Goal: Browse casually

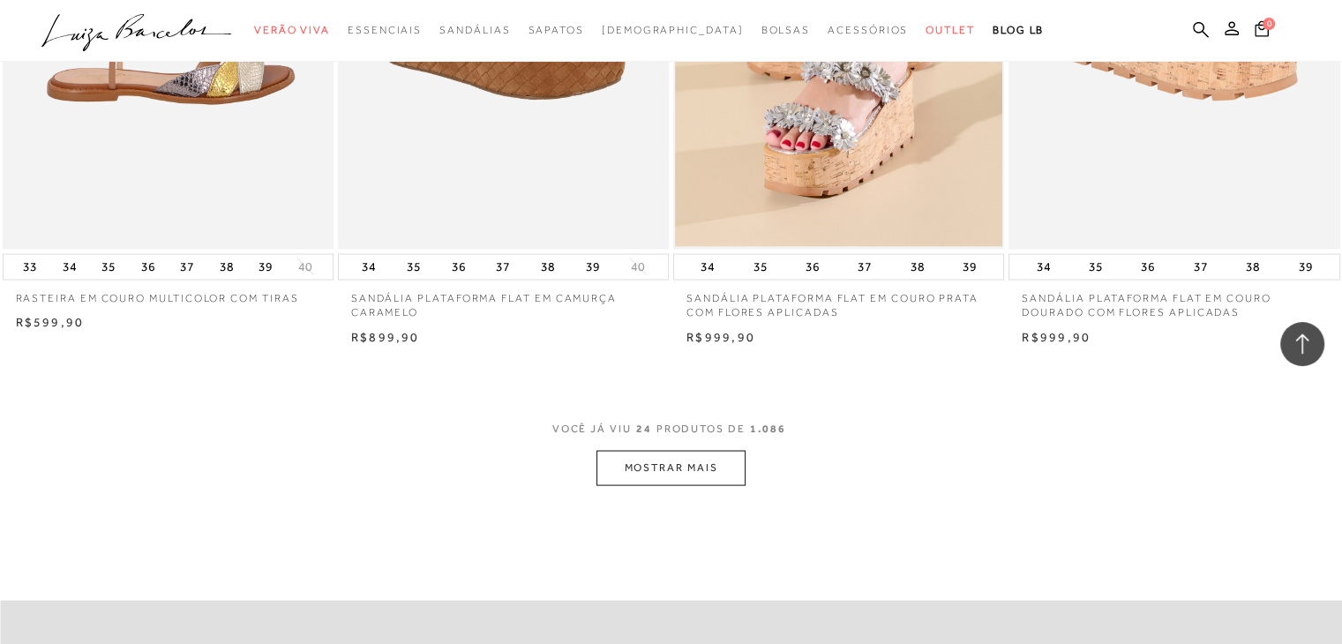
scroll to position [3531, 0]
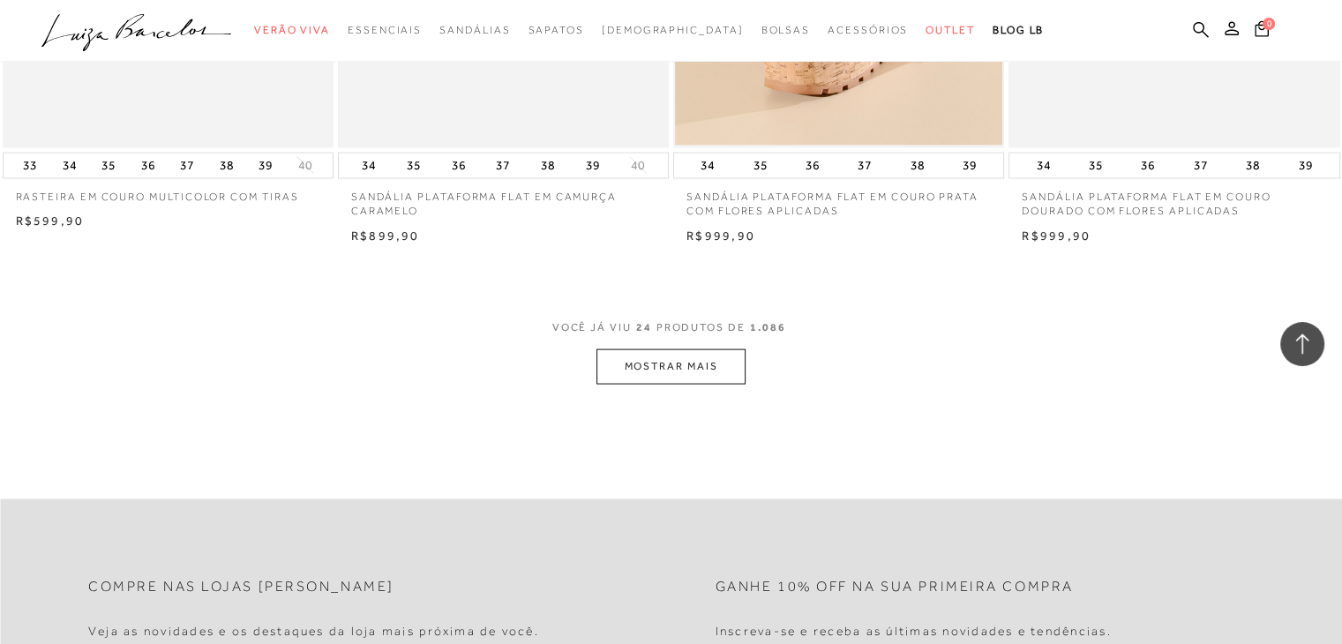
click at [685, 365] on button "MOSTRAR MAIS" at bounding box center [671, 367] width 148 height 34
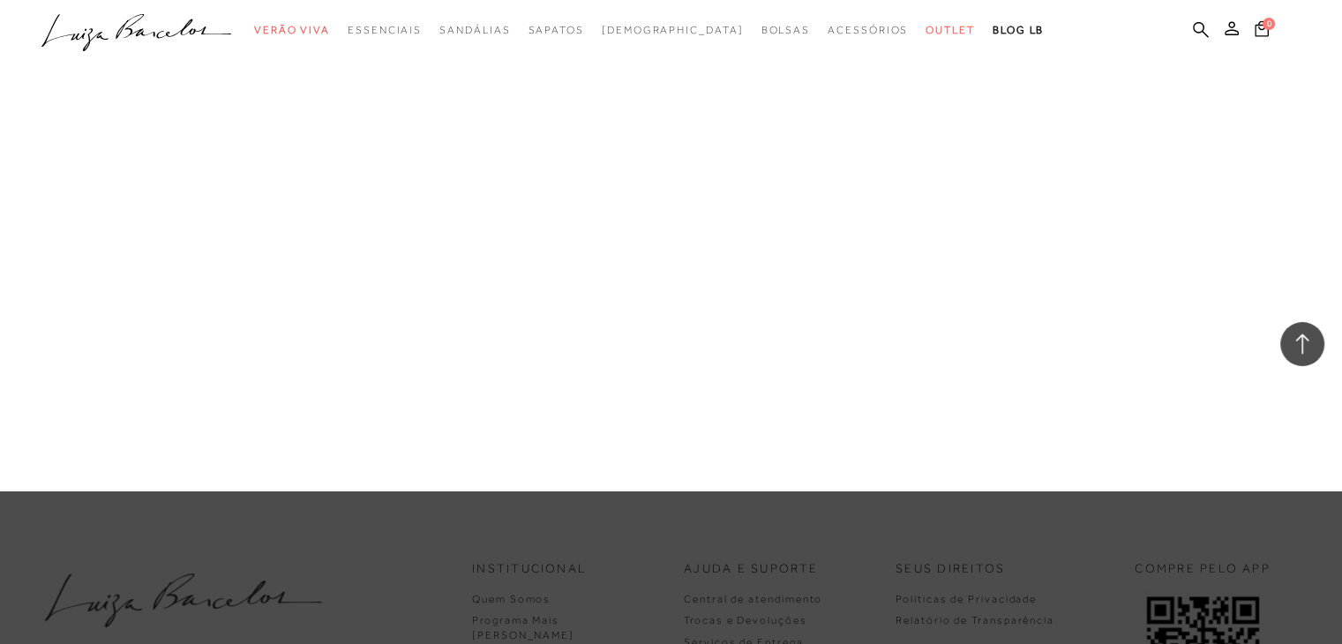
scroll to position [7502, 0]
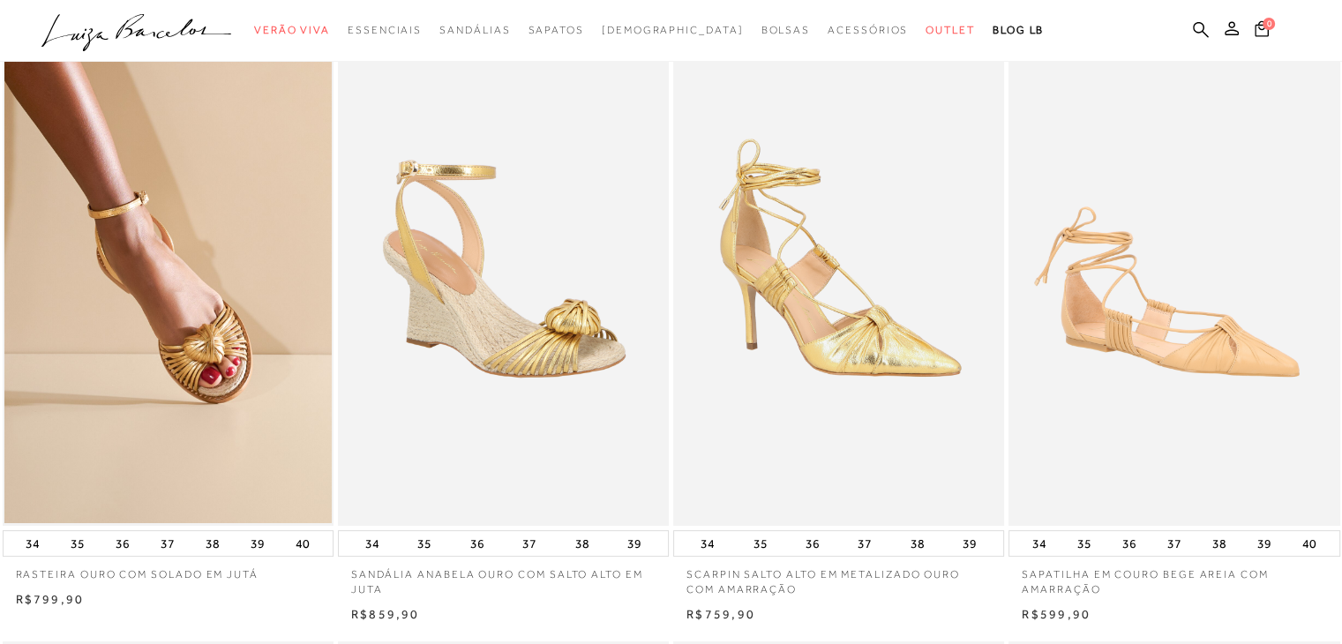
scroll to position [88, 0]
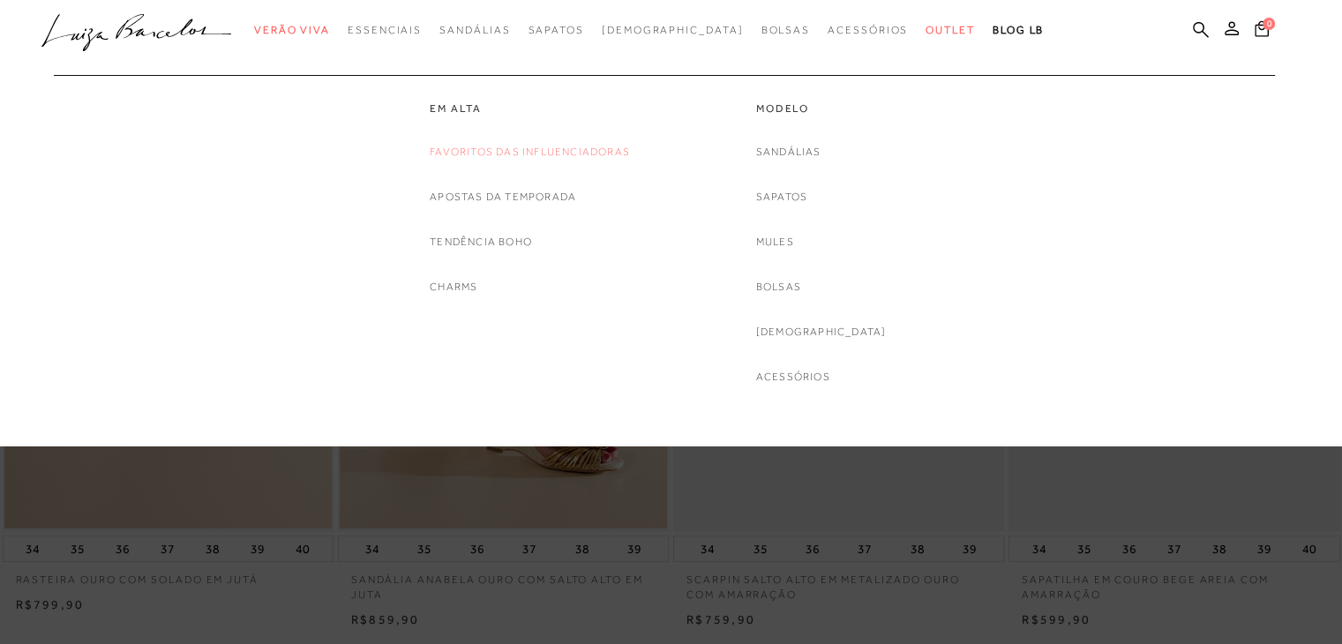
click at [515, 153] on link "Favoritos das Influenciadoras" at bounding box center [530, 152] width 200 height 19
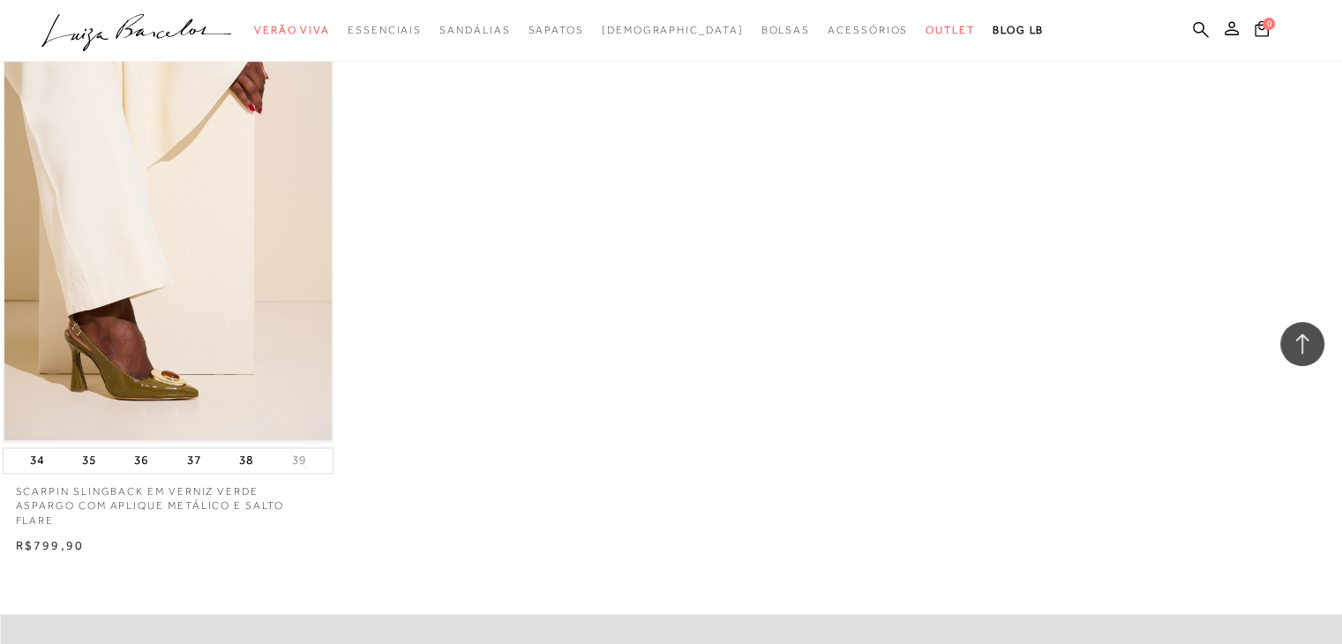
scroll to position [2648, 0]
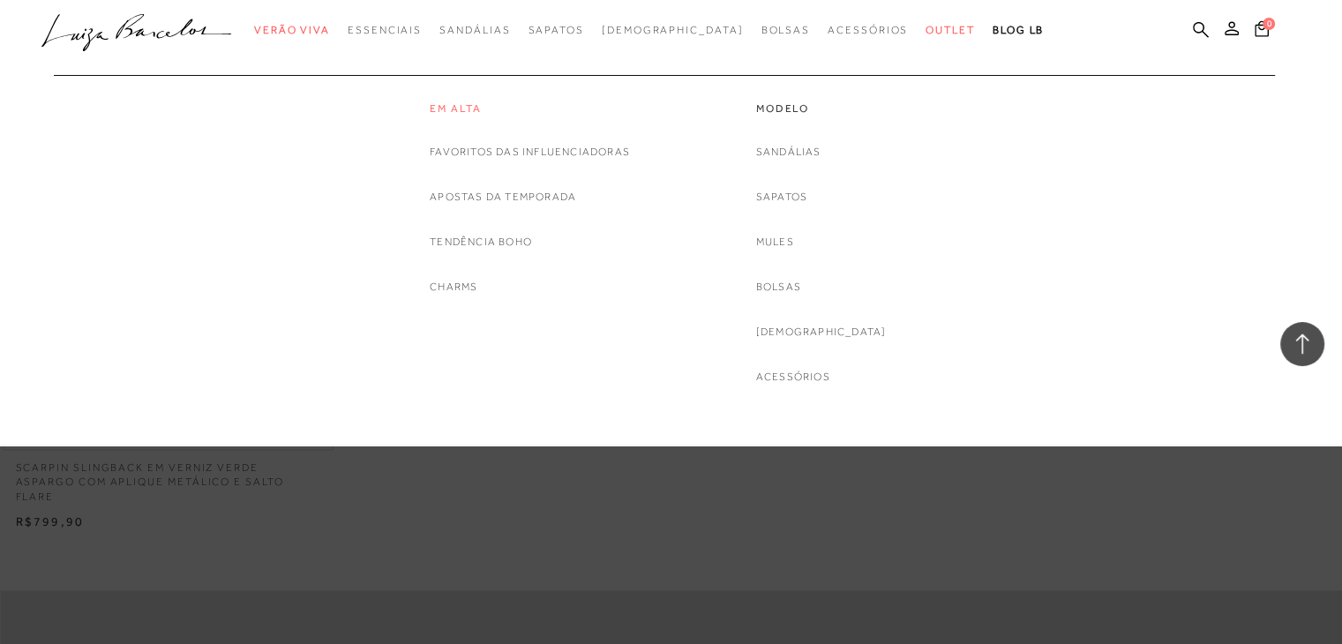
click at [476, 108] on link "Em alta" at bounding box center [530, 109] width 200 height 15
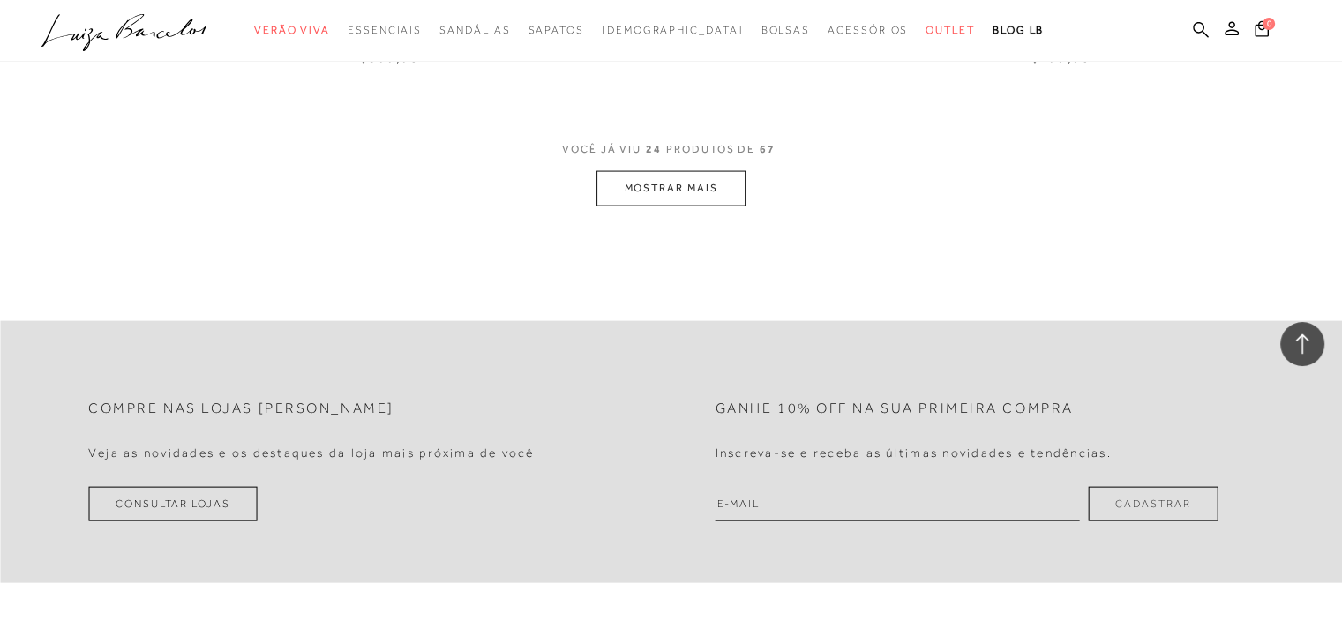
scroll to position [3795, 0]
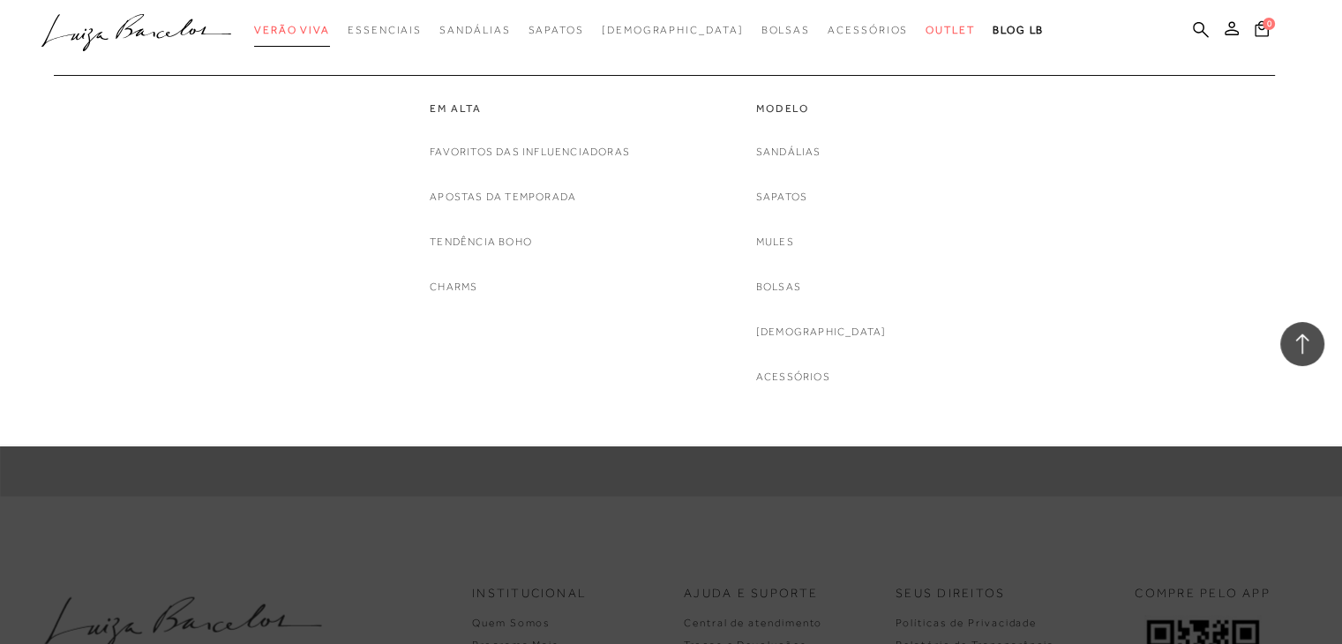
click at [330, 22] on link "Verão Viva" at bounding box center [292, 30] width 76 height 33
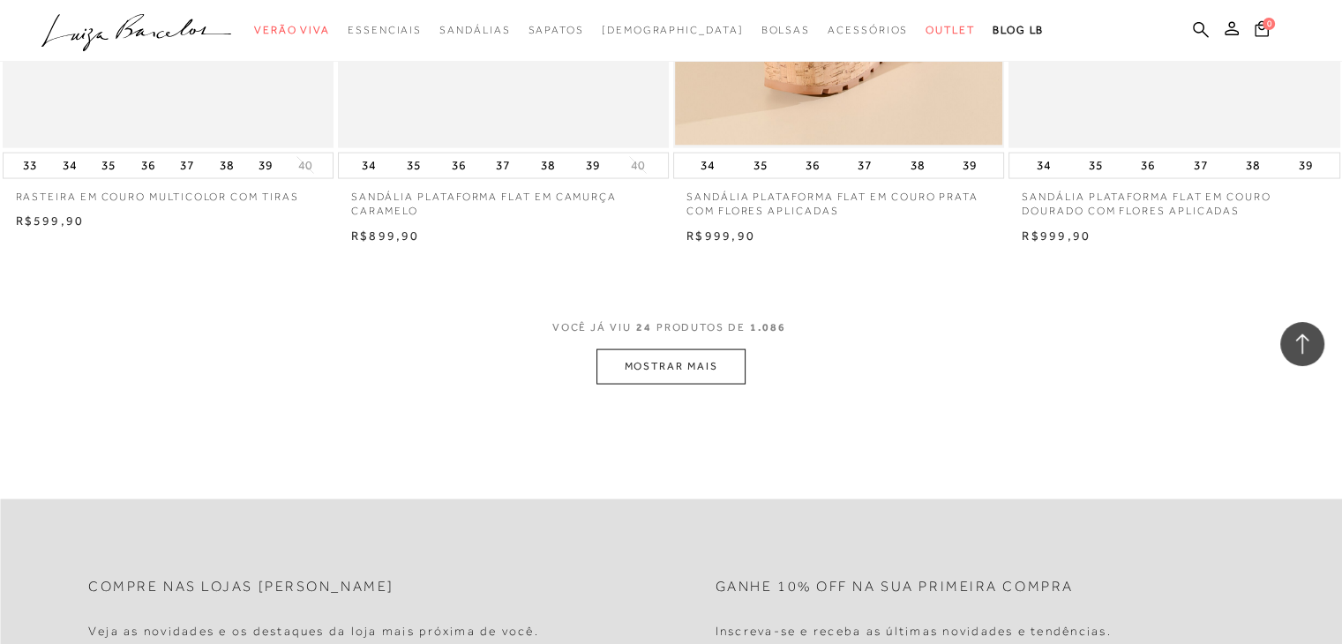
scroll to position [3795, 0]
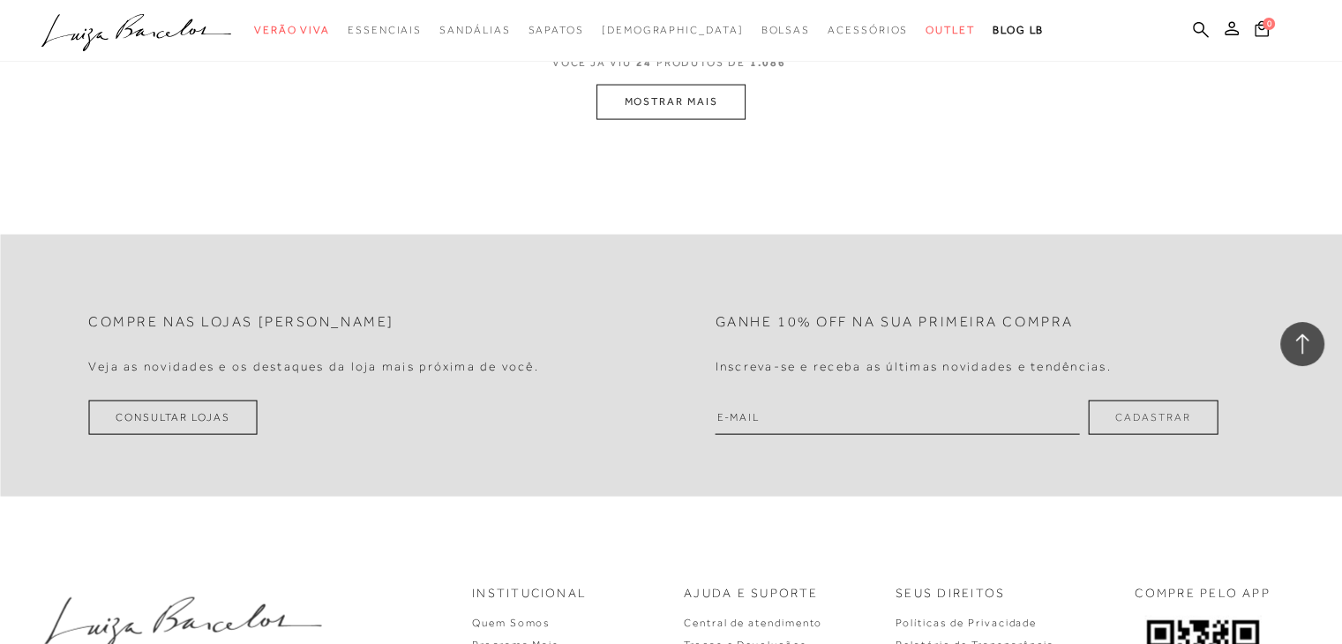
click at [655, 93] on button "MOSTRAR MAIS" at bounding box center [671, 102] width 148 height 34
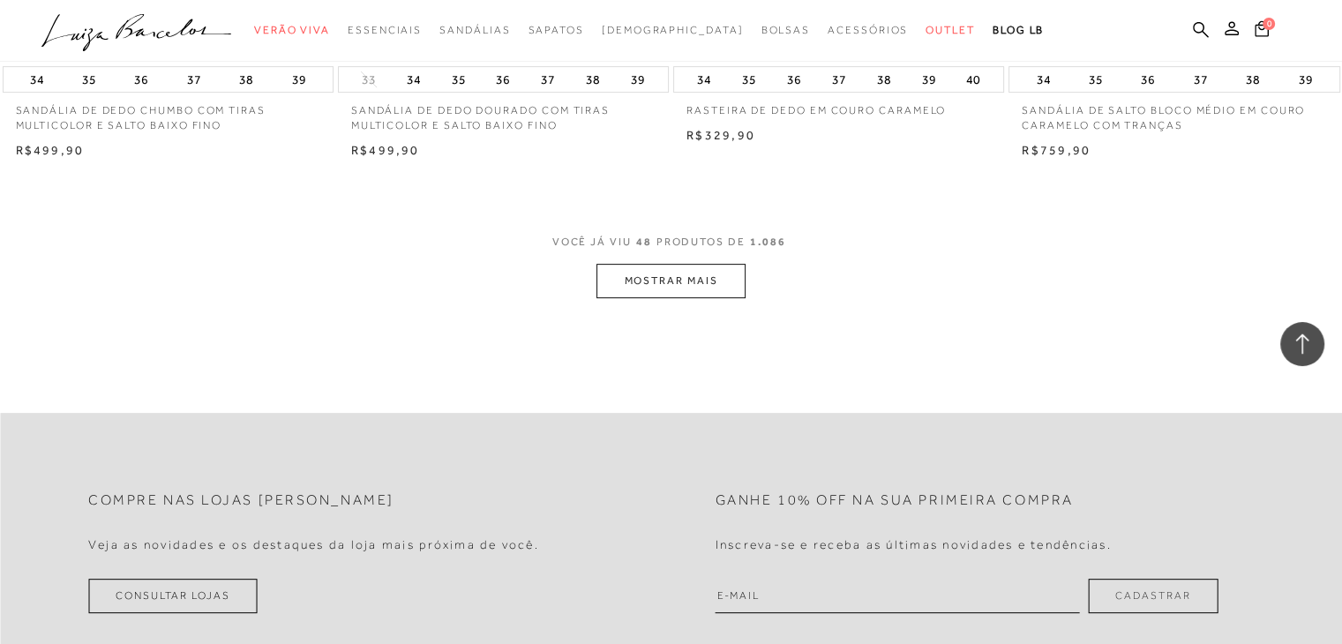
scroll to position [7329, 0]
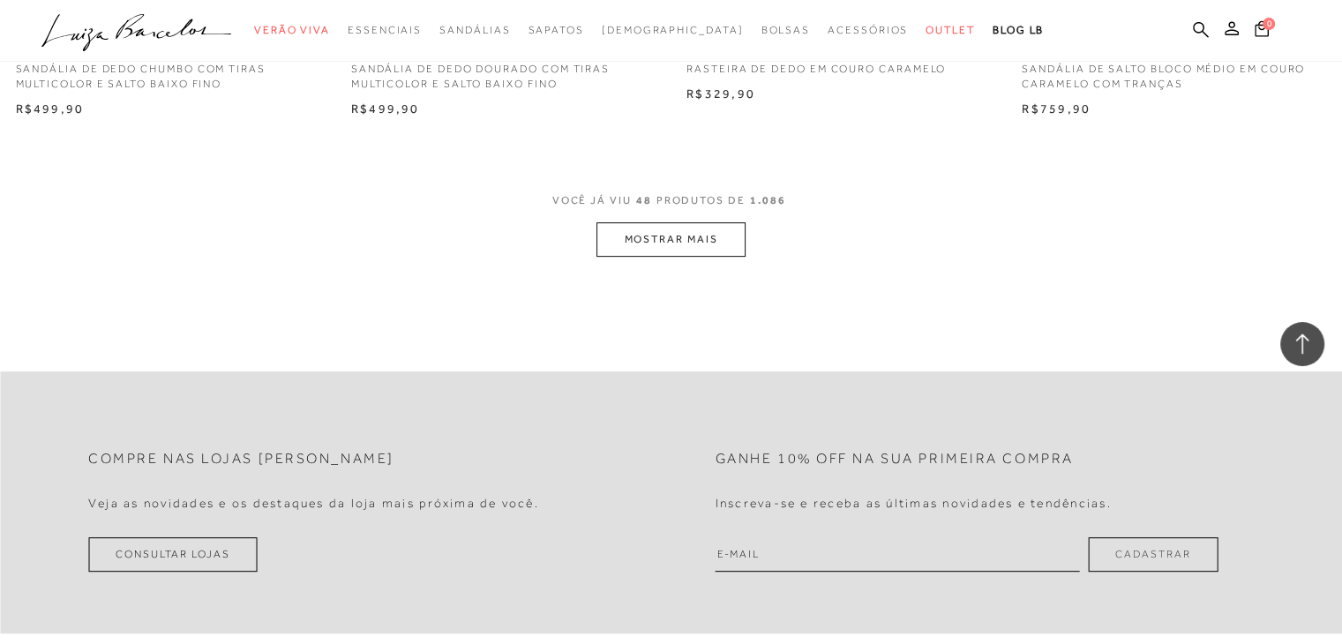
click at [699, 238] on button "MOSTRAR MAIS" at bounding box center [671, 239] width 148 height 34
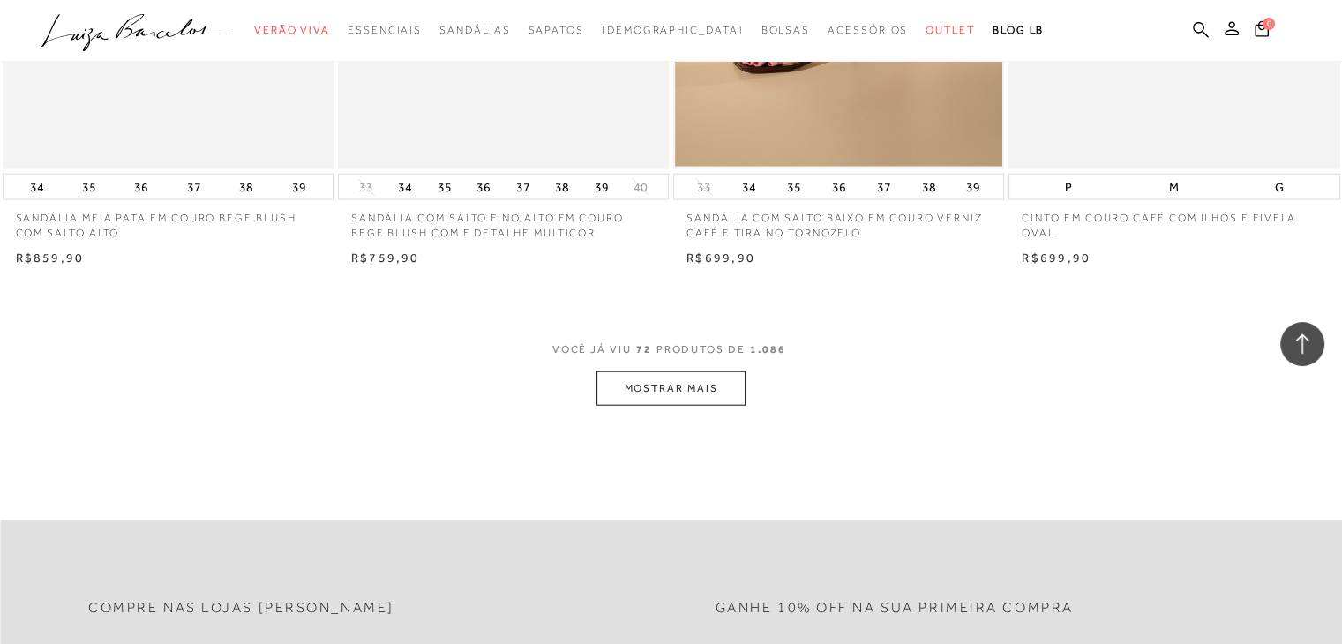
scroll to position [10859, 0]
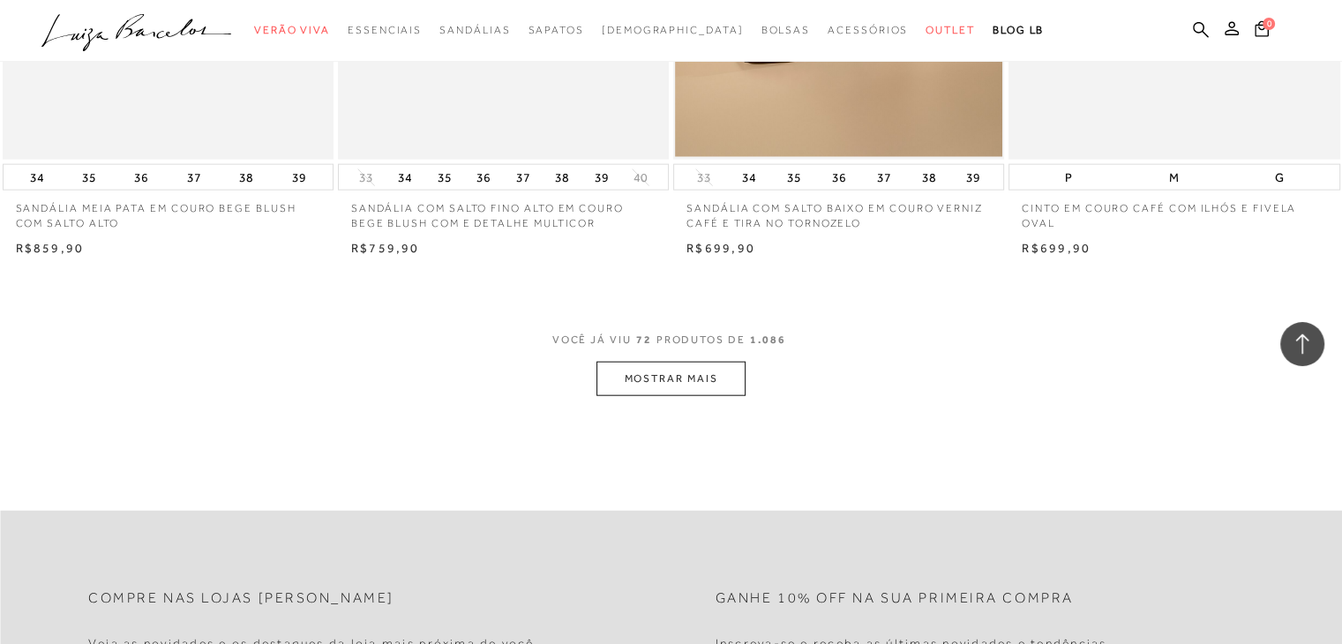
click at [703, 384] on button "MOSTRAR MAIS" at bounding box center [671, 379] width 148 height 34
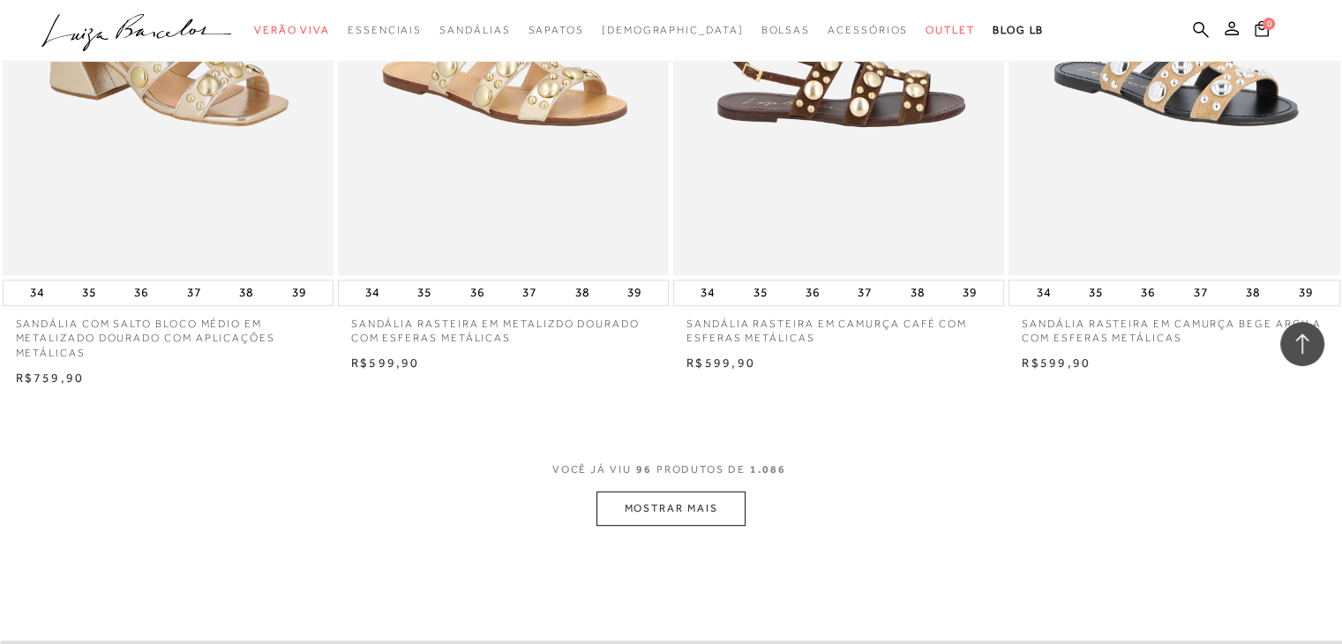
scroll to position [14654, 0]
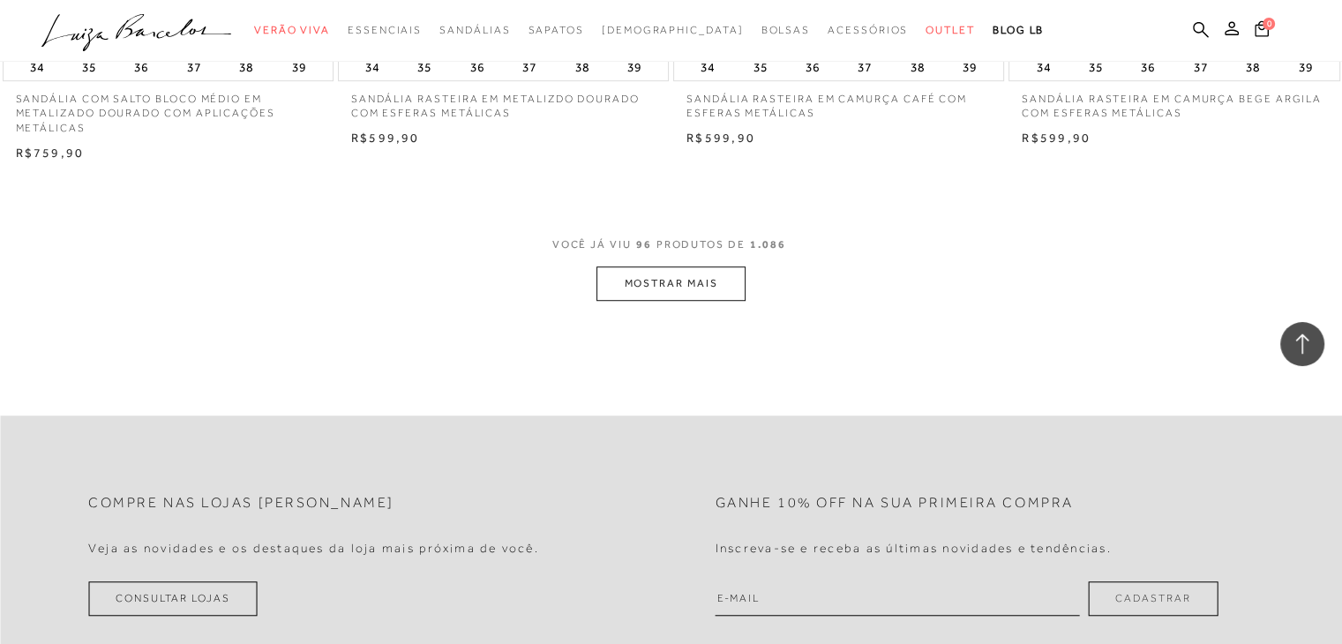
click at [679, 280] on button "MOSTRAR MAIS" at bounding box center [671, 284] width 148 height 34
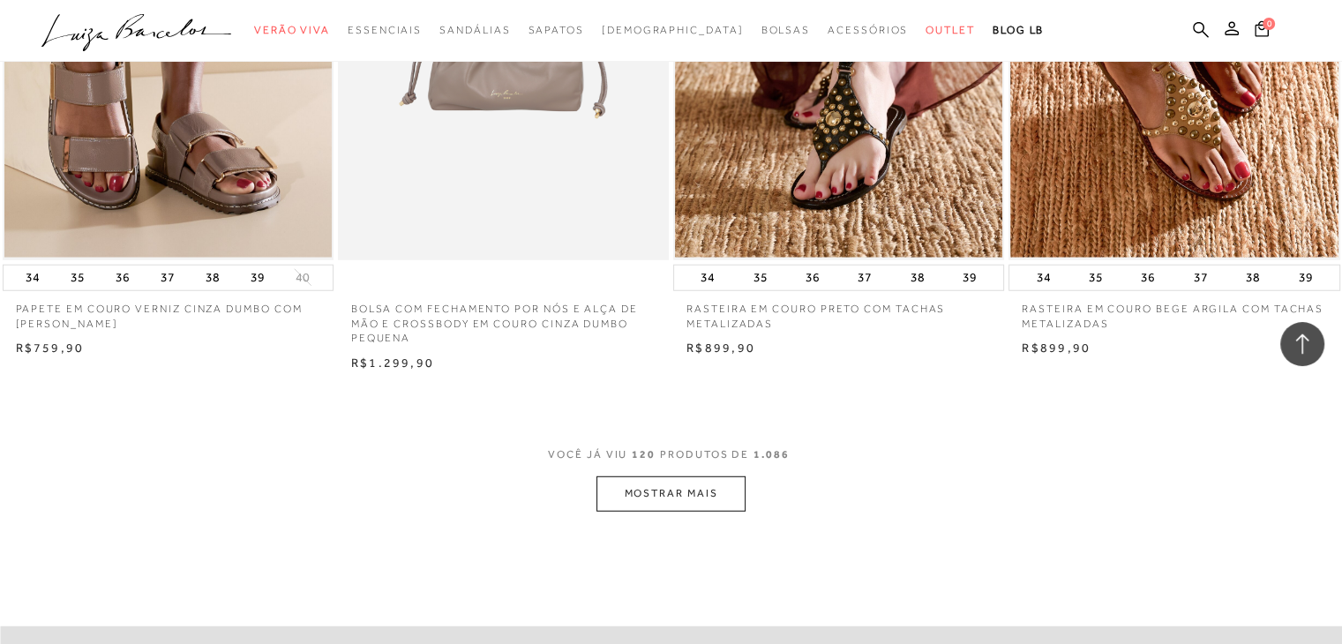
scroll to position [18362, 0]
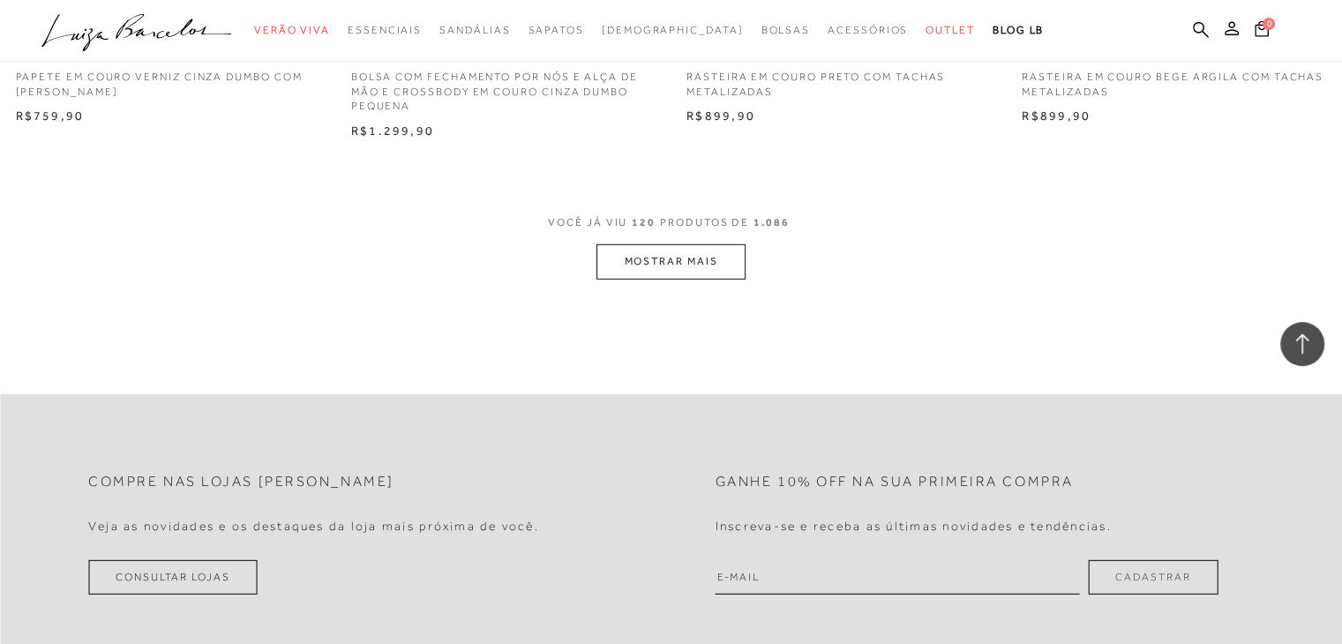
click at [718, 275] on button "MOSTRAR MAIS" at bounding box center [671, 261] width 148 height 34
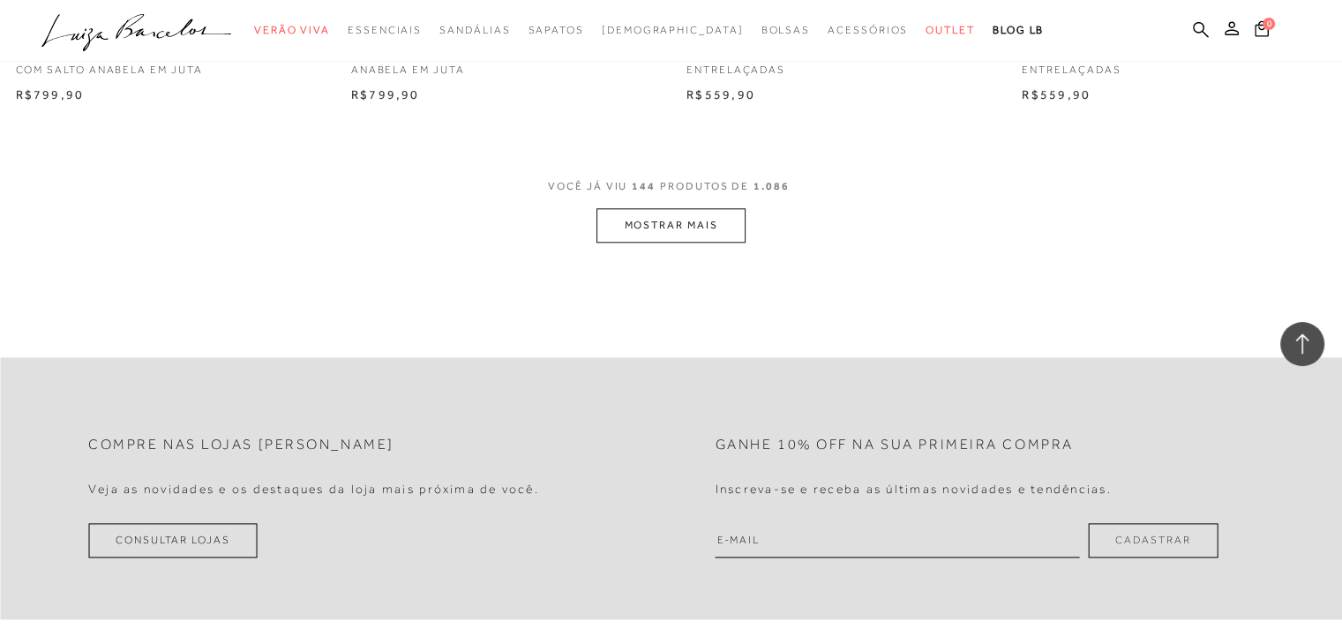
click at [729, 225] on button "MOSTRAR MAIS" at bounding box center [671, 225] width 148 height 34
